Goal: Task Accomplishment & Management: Manage account settings

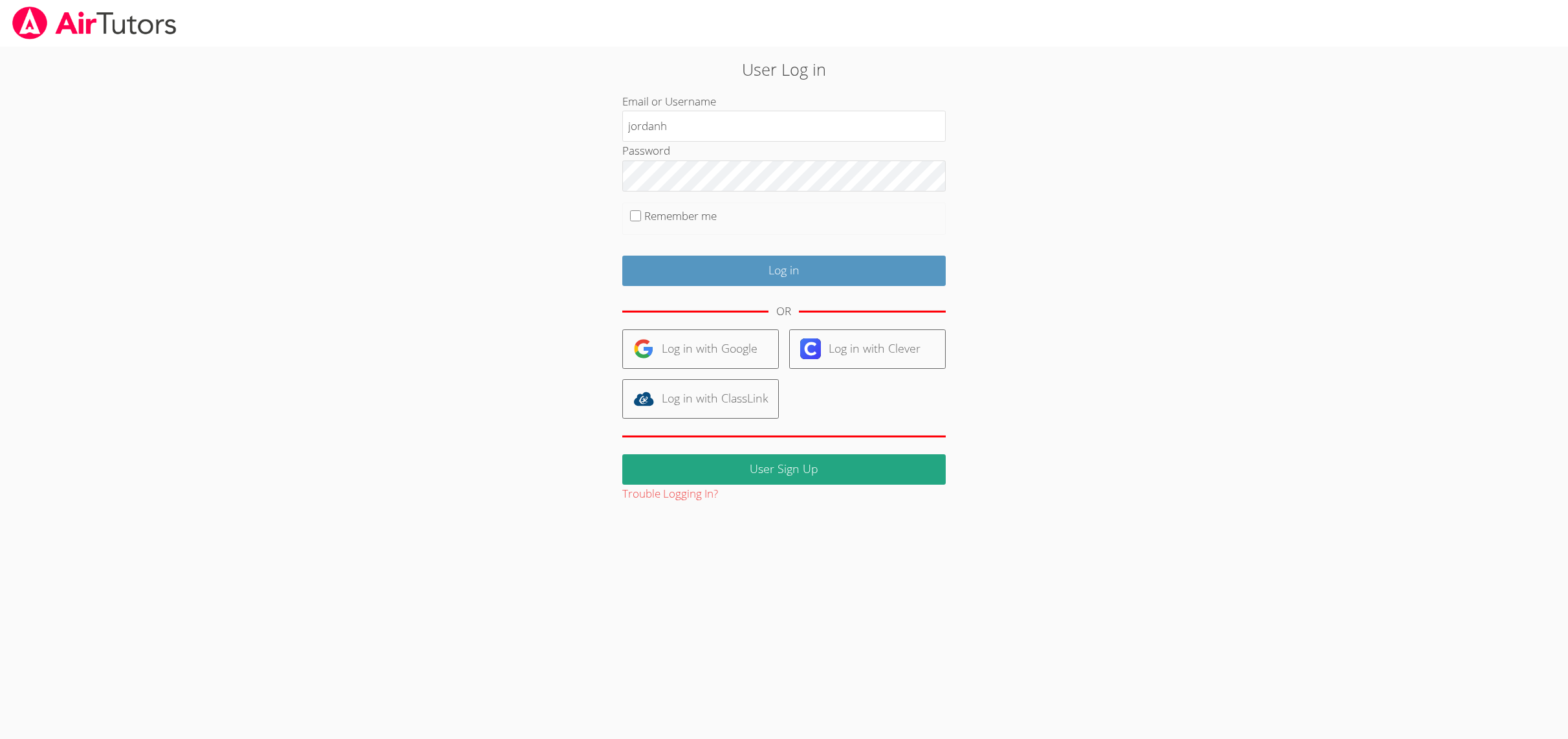
type input "jordanh"
click at [711, 276] on input "Log in" at bounding box center [784, 271] width 323 height 30
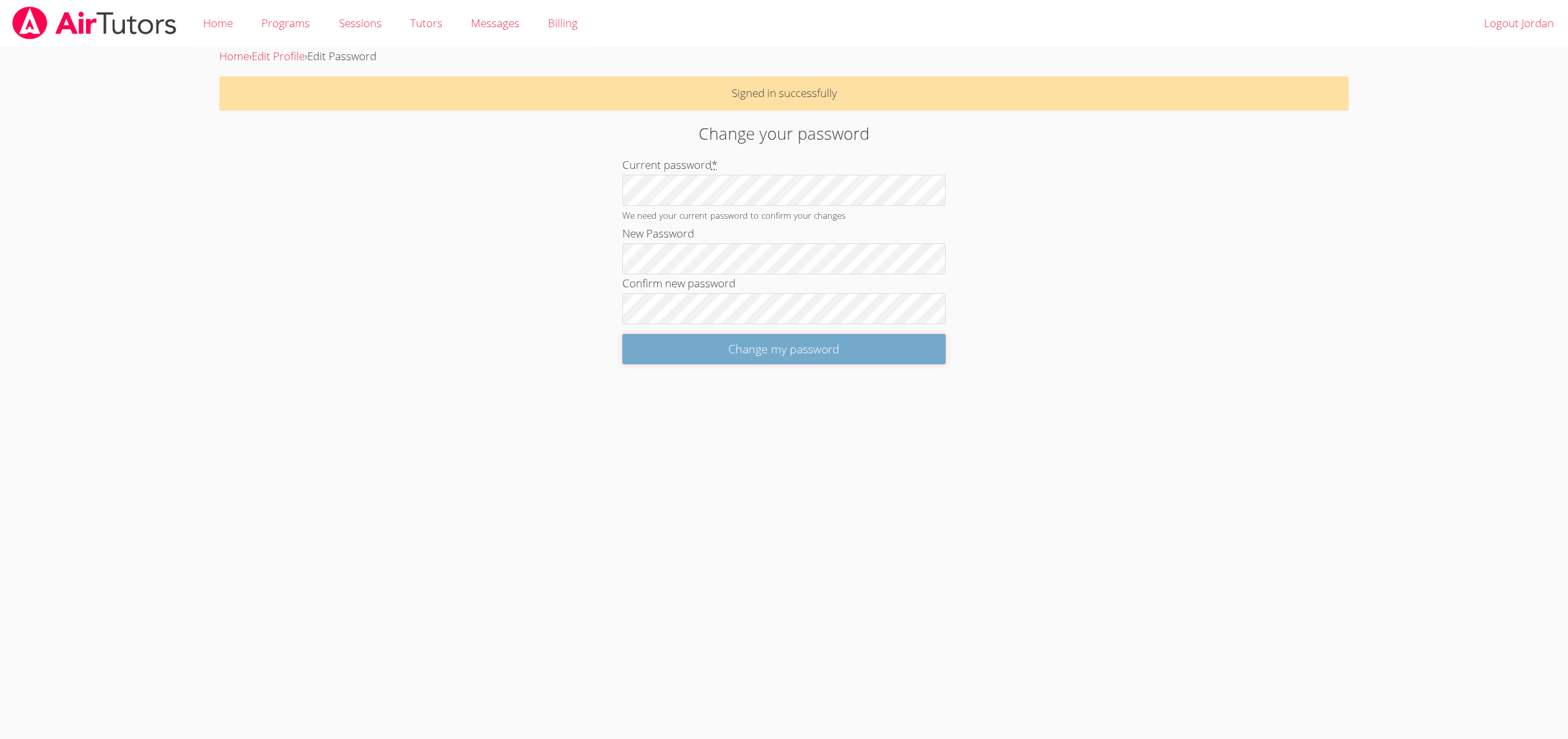
click at [688, 364] on input "Change my password" at bounding box center [784, 349] width 323 height 30
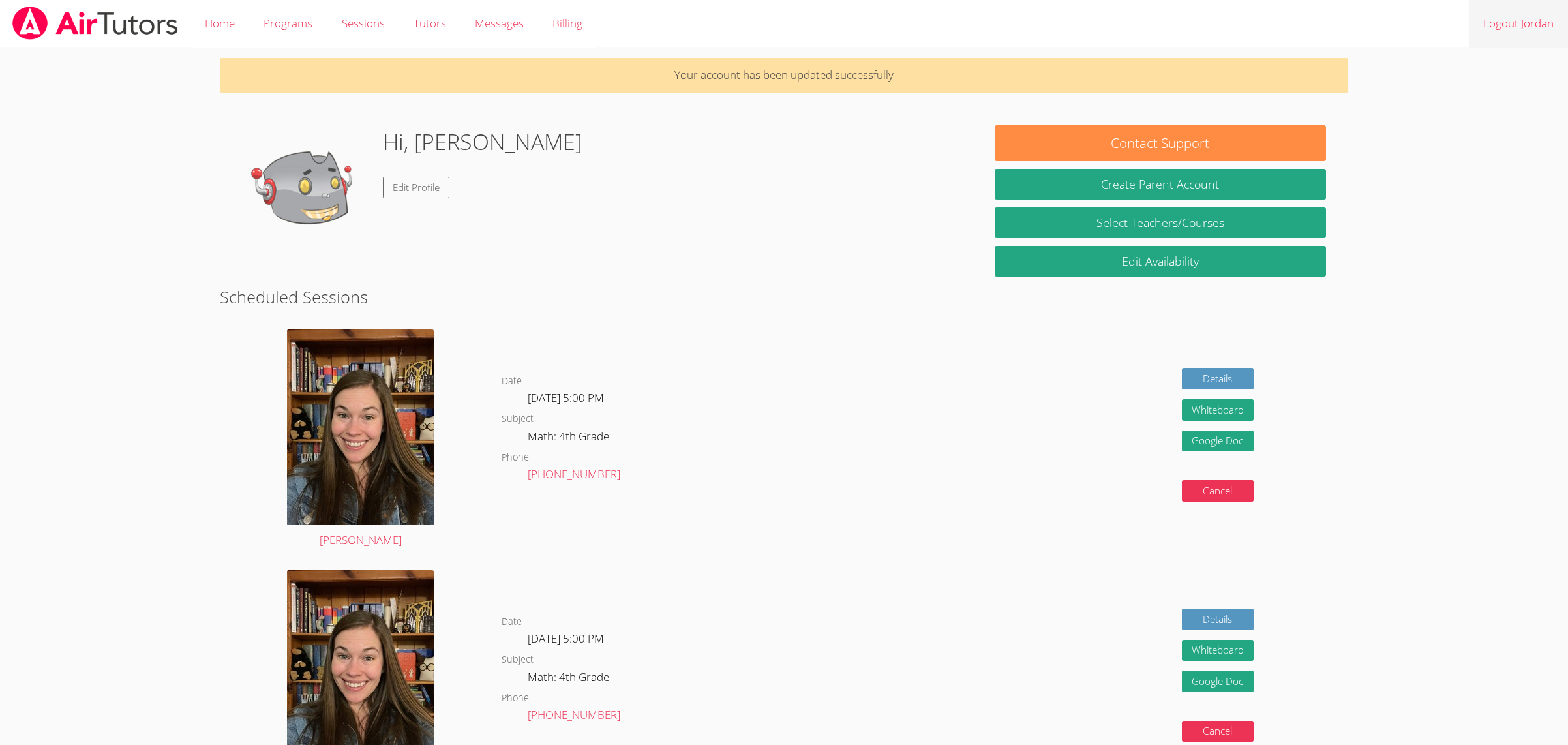
click at [1514, 32] on link "Logout Jordan" at bounding box center [1519, 23] width 99 height 48
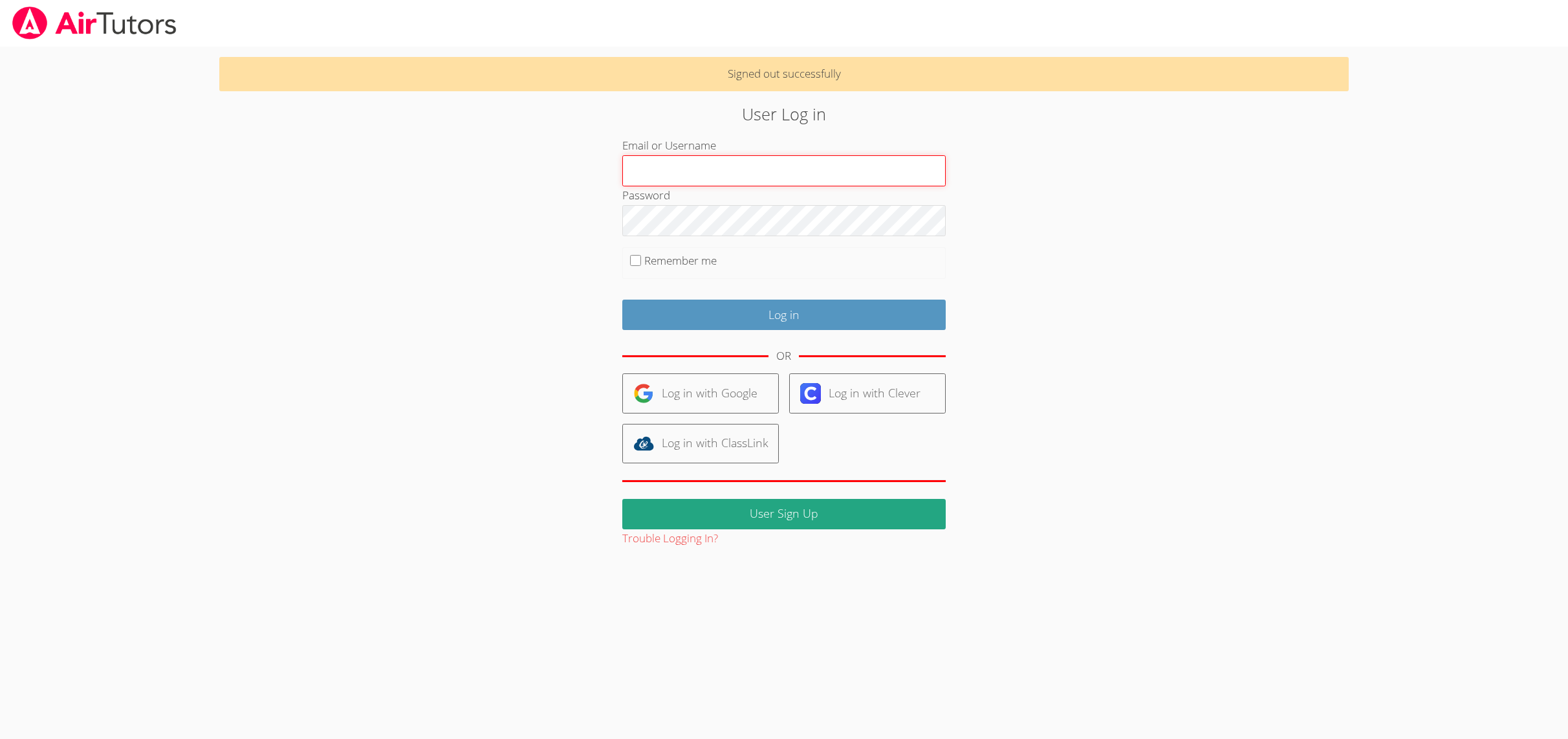
paste input "i.archundia2@lodiusd.org"
type input "i.archundia2@lodiusd.org"
click at [701, 308] on input "Log in" at bounding box center [784, 314] width 323 height 30
